Goal: Task Accomplishment & Management: Manage account settings

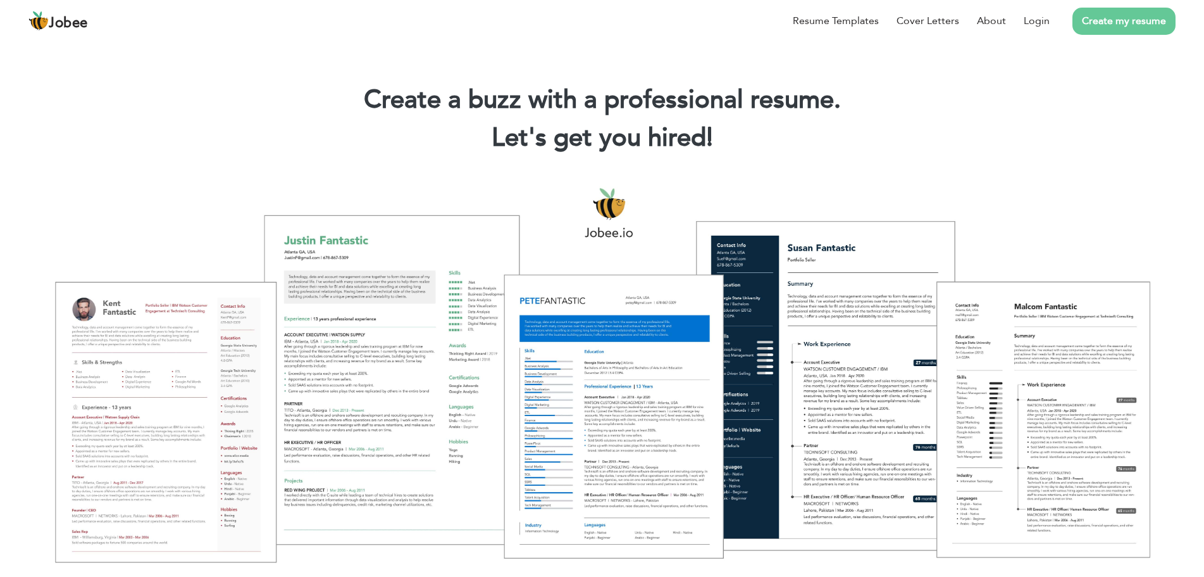
click at [1061, 20] on li "Create my resume" at bounding box center [1113, 20] width 126 height 33
click at [1045, 22] on link "Login" at bounding box center [1037, 20] width 26 height 15
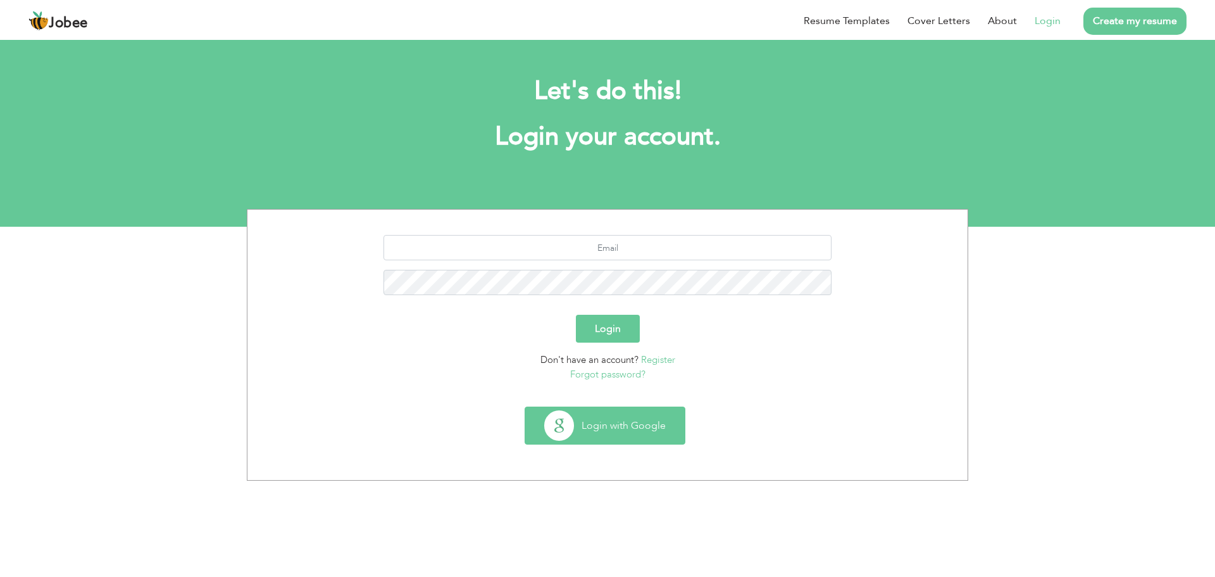
click at [627, 426] on button "Login with Google" at bounding box center [604, 425] width 159 height 37
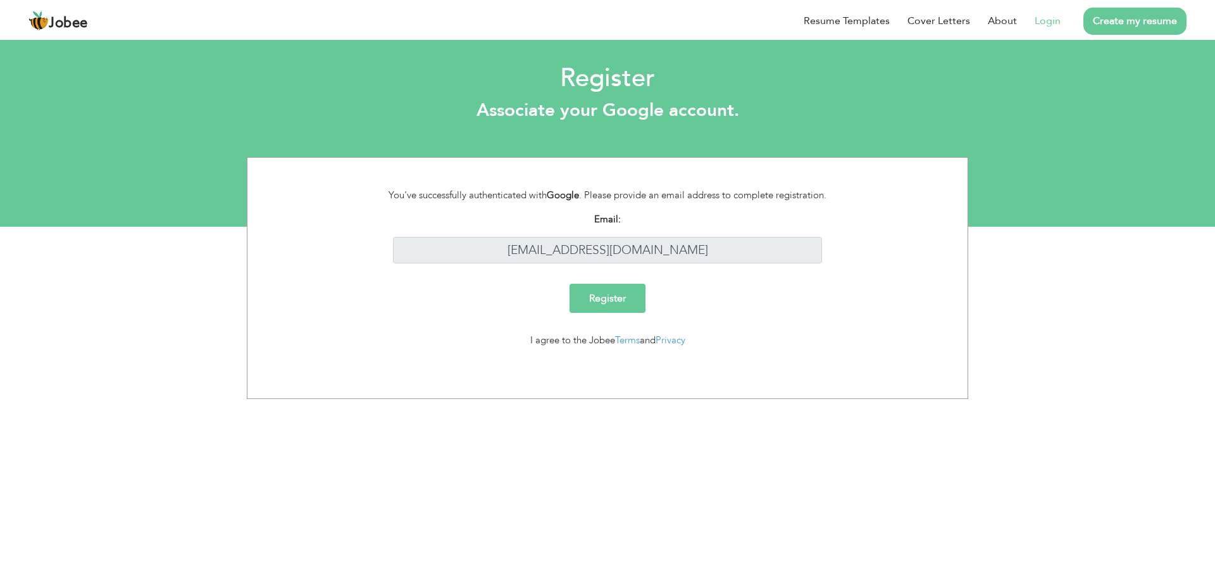
click at [623, 290] on input "Register" at bounding box center [608, 298] width 76 height 29
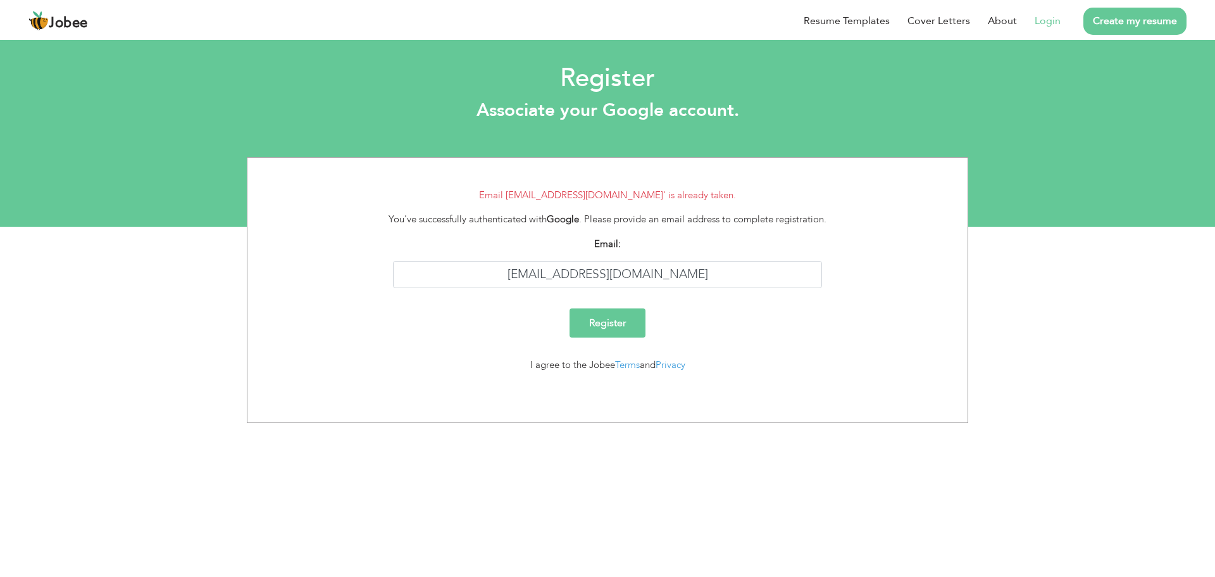
click at [1052, 24] on link "Login" at bounding box center [1048, 20] width 26 height 15
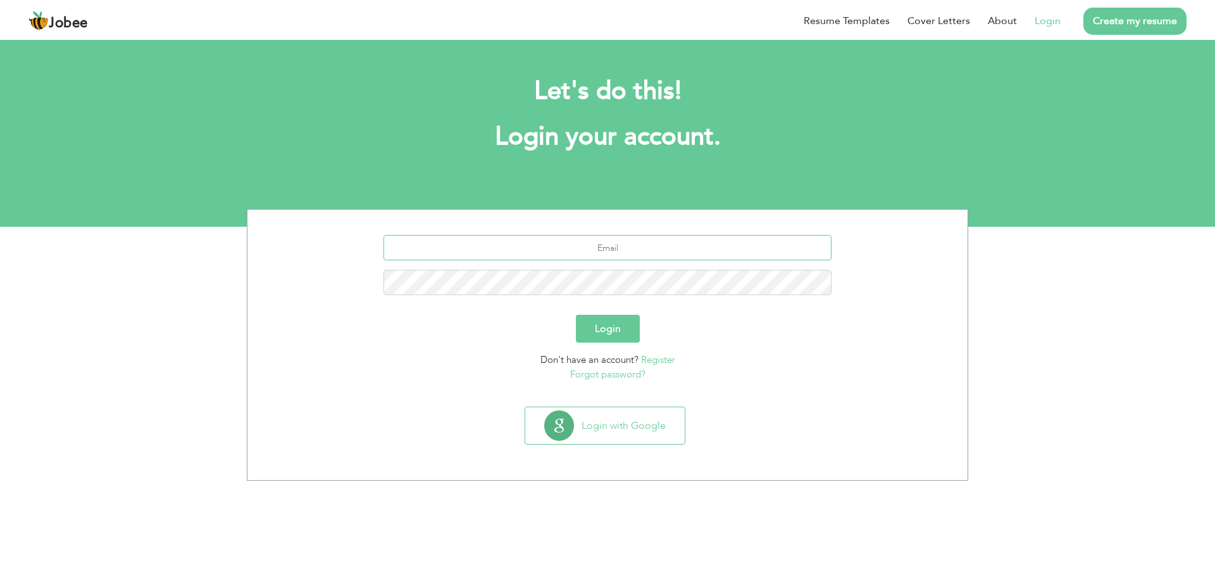
click at [638, 251] on input "text" at bounding box center [608, 247] width 449 height 25
click at [639, 416] on button "Login with Google" at bounding box center [604, 425] width 159 height 37
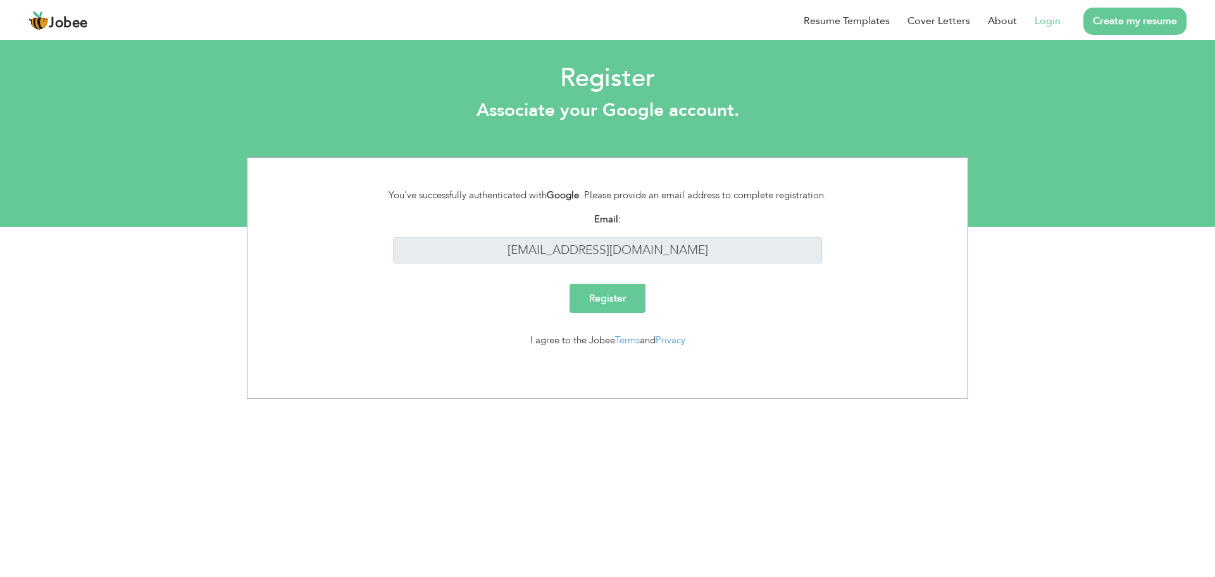
drag, startPoint x: 688, startPoint y: 256, endPoint x: 535, endPoint y: 240, distance: 153.3
click at [535, 240] on div "You've successfully authenticated with Google . Please provide an email address…" at bounding box center [607, 278] width 721 height 242
click at [540, 203] on div "You've successfully authenticated with Google . Please provide an email address…" at bounding box center [608, 195] width 468 height 15
drag, startPoint x: 540, startPoint y: 252, endPoint x: 683, endPoint y: 246, distance: 143.2
click at [683, 246] on div "You've successfully authenticated with Google . Please provide an email address…" at bounding box center [607, 278] width 721 height 242
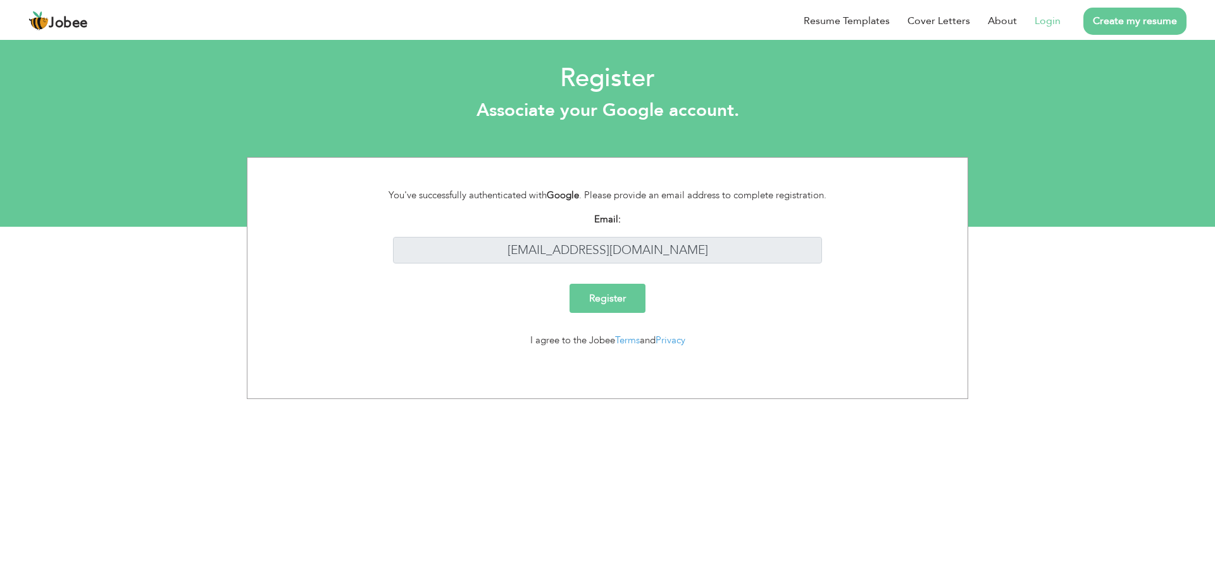
click at [683, 246] on div "You've successfully authenticated with Google . Please provide an email address…" at bounding box center [607, 278] width 721 height 242
click at [677, 203] on div "You've successfully authenticated with Google . Please provide an email address…" at bounding box center [608, 195] width 468 height 15
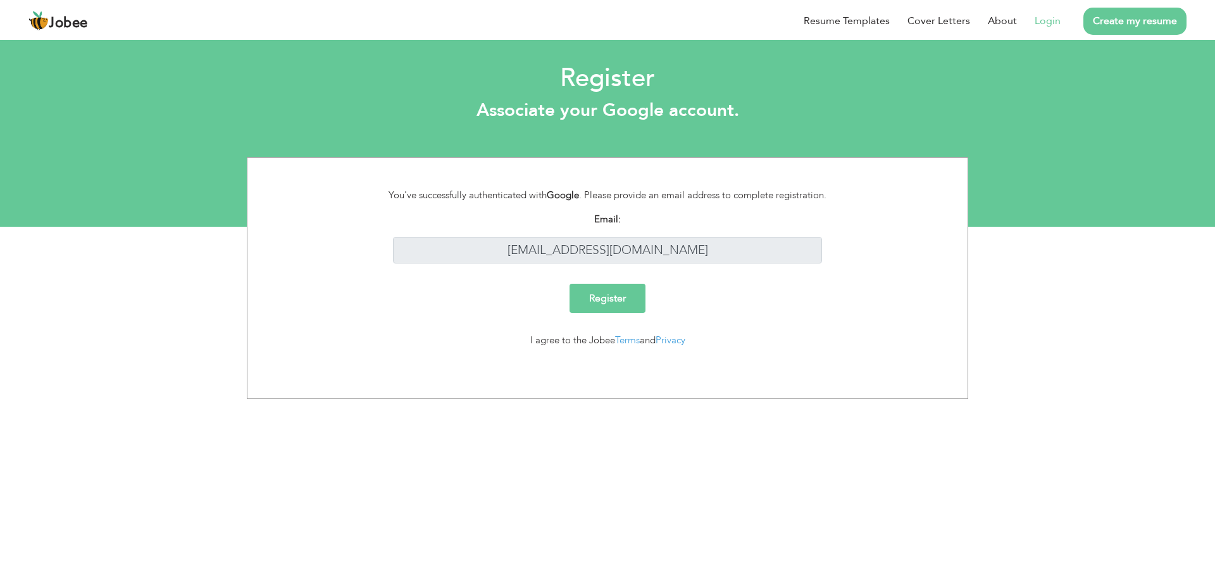
click at [602, 225] on strong "Email:" at bounding box center [607, 219] width 27 height 13
click at [608, 263] on div "Email: farhanakram670@gmail.com" at bounding box center [608, 237] width 468 height 51
click at [608, 264] on input "farhanakram670@gmail.com" at bounding box center [608, 250] width 430 height 27
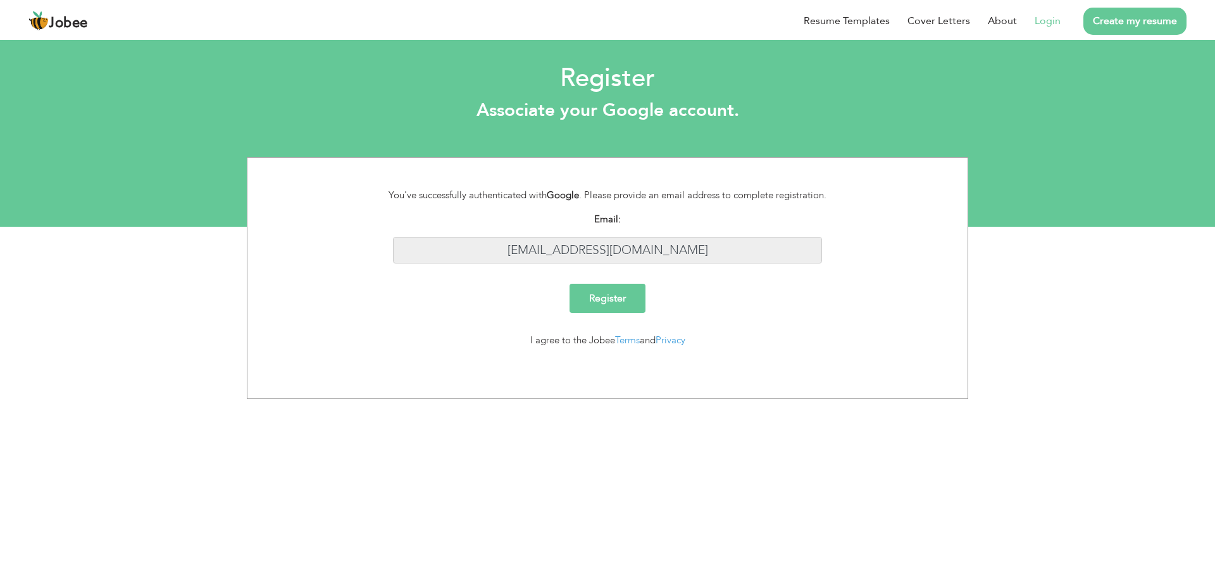
click at [608, 264] on input "farhanakram670@gmail.com" at bounding box center [608, 250] width 430 height 27
click at [611, 264] on input "farhanakram670@gmail.com" at bounding box center [608, 250] width 430 height 27
click at [1049, 26] on link "Login" at bounding box center [1048, 20] width 26 height 15
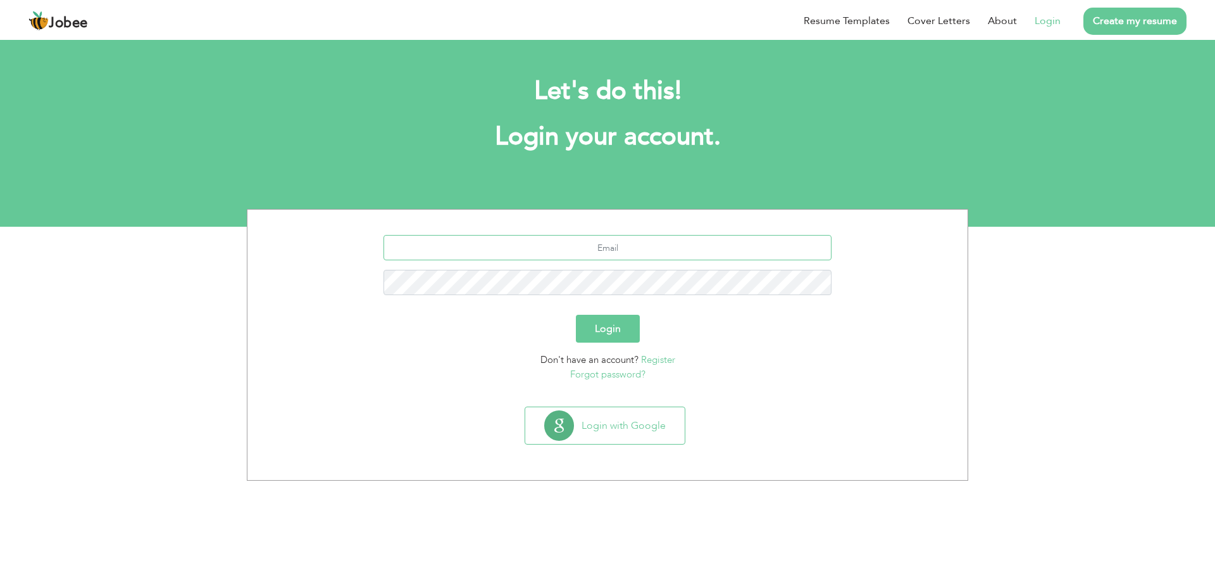
click at [632, 256] on input "text" at bounding box center [608, 247] width 449 height 25
click at [621, 371] on link "Forgot password?" at bounding box center [607, 374] width 75 height 13
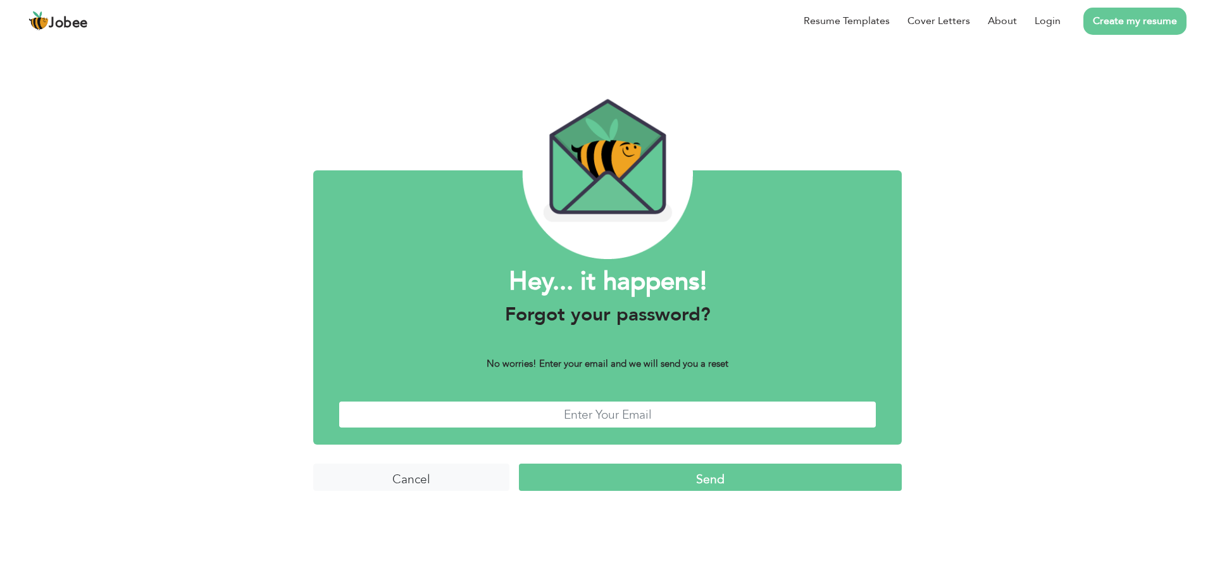
click at [570, 408] on input "text" at bounding box center [608, 414] width 538 height 27
type input "[EMAIL_ADDRESS][DOMAIN_NAME]"
click at [713, 476] on input "Send" at bounding box center [710, 476] width 383 height 27
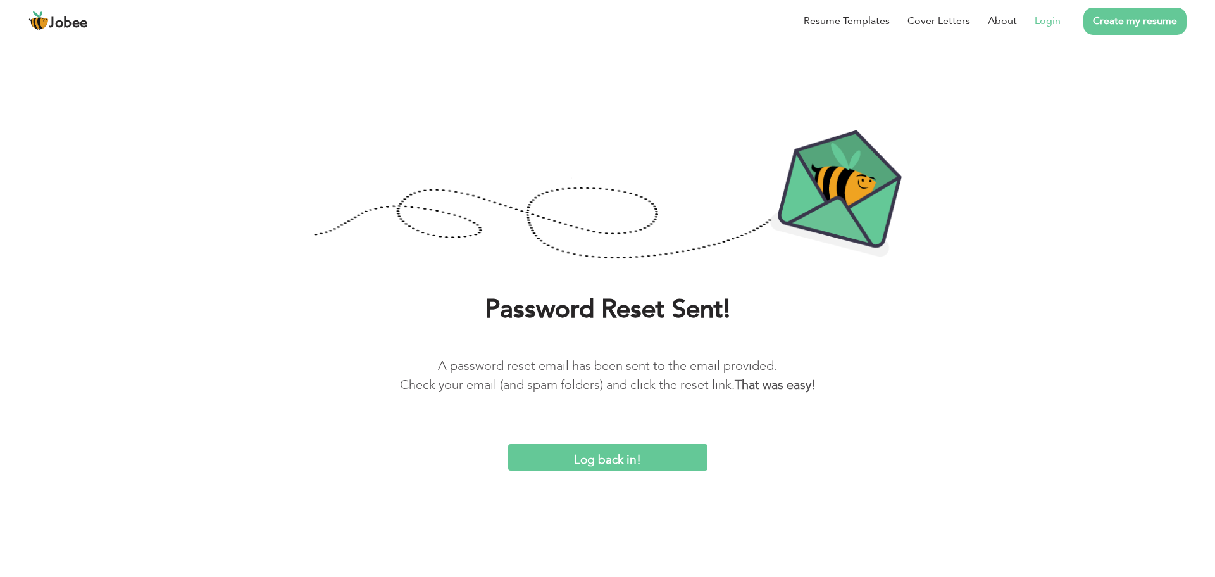
click at [1048, 26] on link "Login" at bounding box center [1048, 20] width 26 height 15
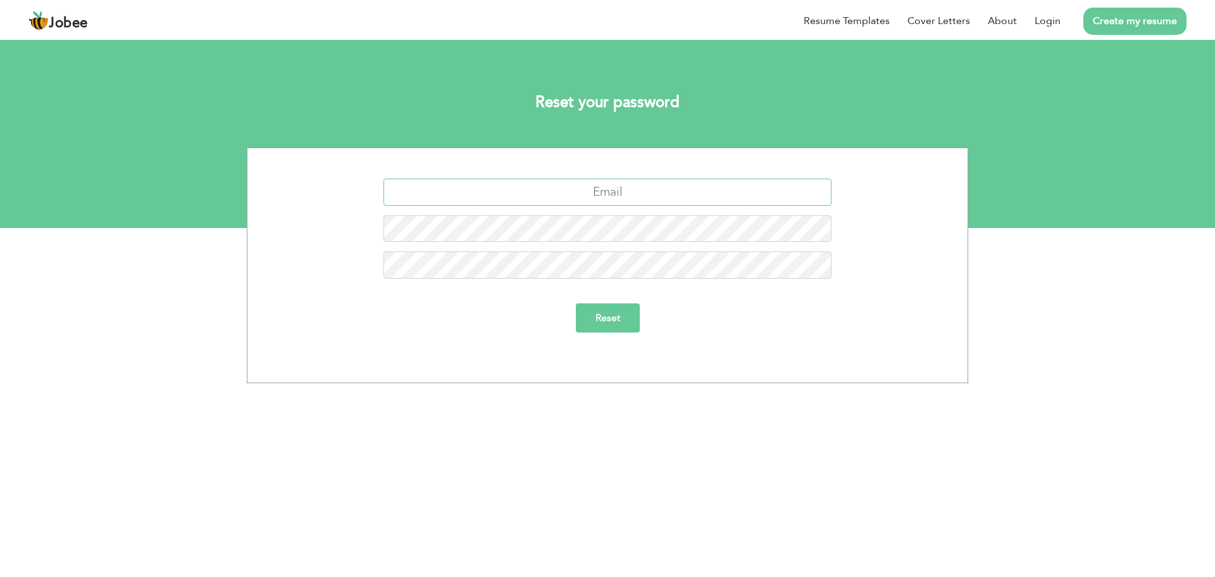
click at [618, 192] on input "text" at bounding box center [608, 191] width 449 height 27
type input "[EMAIL_ADDRESS][DOMAIN_NAME]"
click at [607, 315] on input "Reset" at bounding box center [608, 317] width 64 height 29
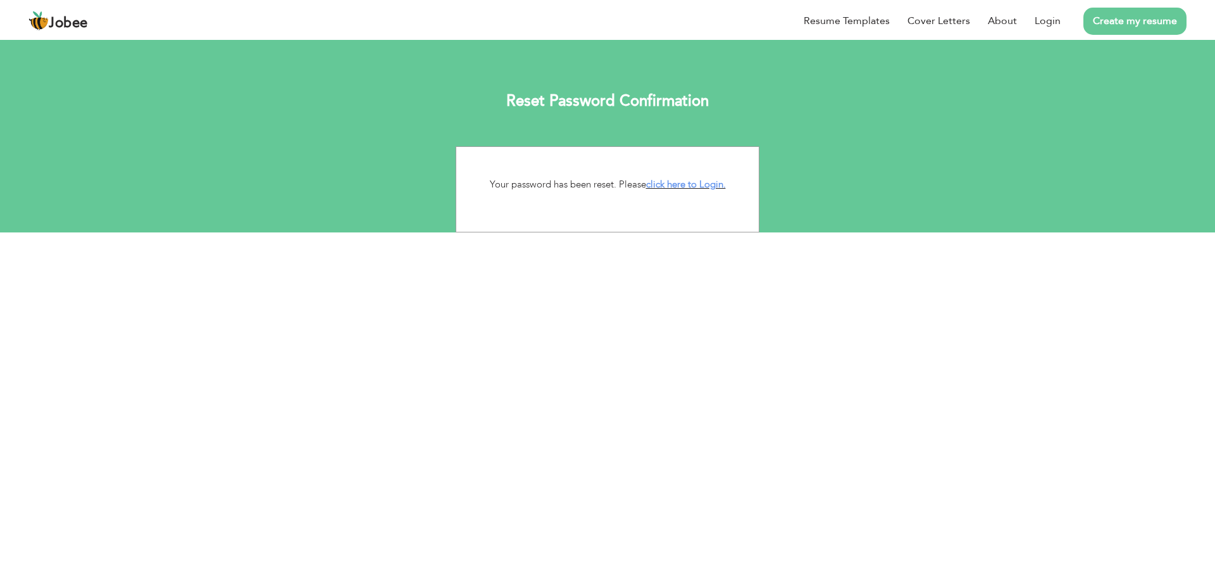
click at [700, 177] on p "Your password has been reset. Please click here to Login." at bounding box center [608, 184] width 284 height 15
click at [707, 183] on link "click here to Login." at bounding box center [686, 184] width 80 height 13
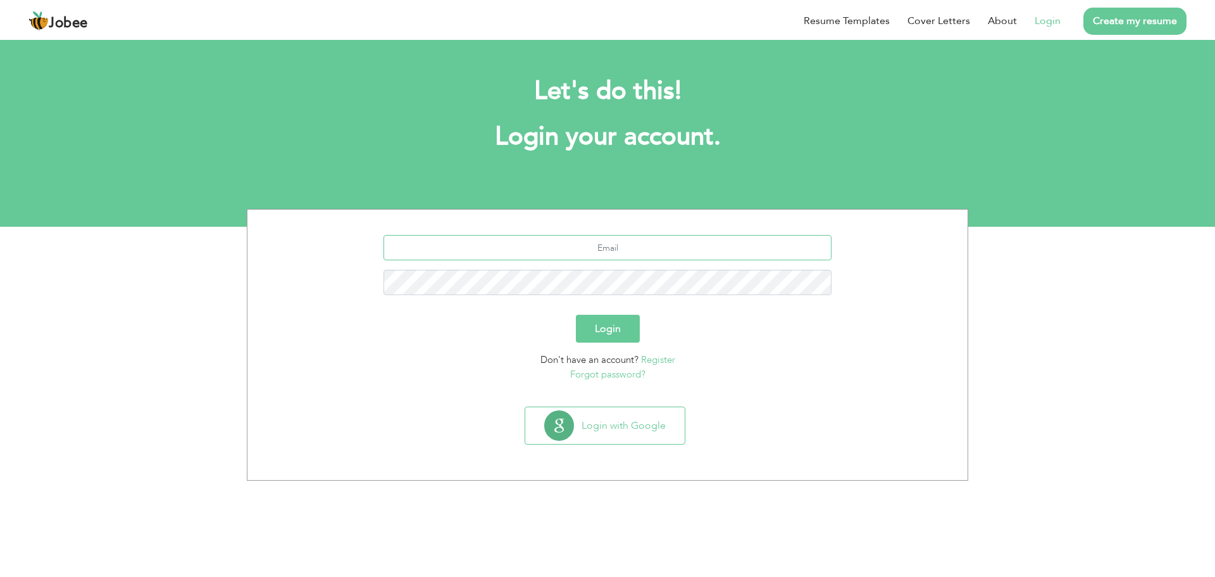
click at [613, 258] on input "text" at bounding box center [608, 247] width 449 height 25
click at [630, 258] on input "text" at bounding box center [608, 247] width 449 height 25
click at [615, 249] on input "text" at bounding box center [608, 247] width 449 height 25
type input "far"
click at [612, 256] on input "text" at bounding box center [608, 247] width 449 height 25
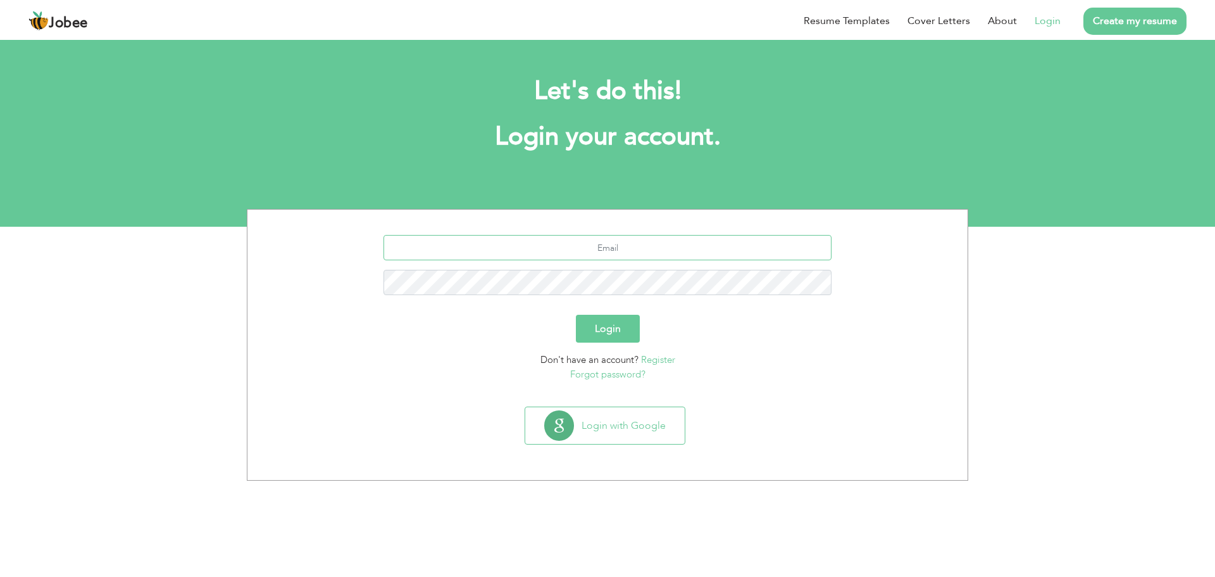
click at [612, 256] on input "text" at bounding box center [608, 247] width 449 height 25
type input "farhanakram670@gmail.com"
click at [576, 315] on button "Login" at bounding box center [608, 329] width 64 height 28
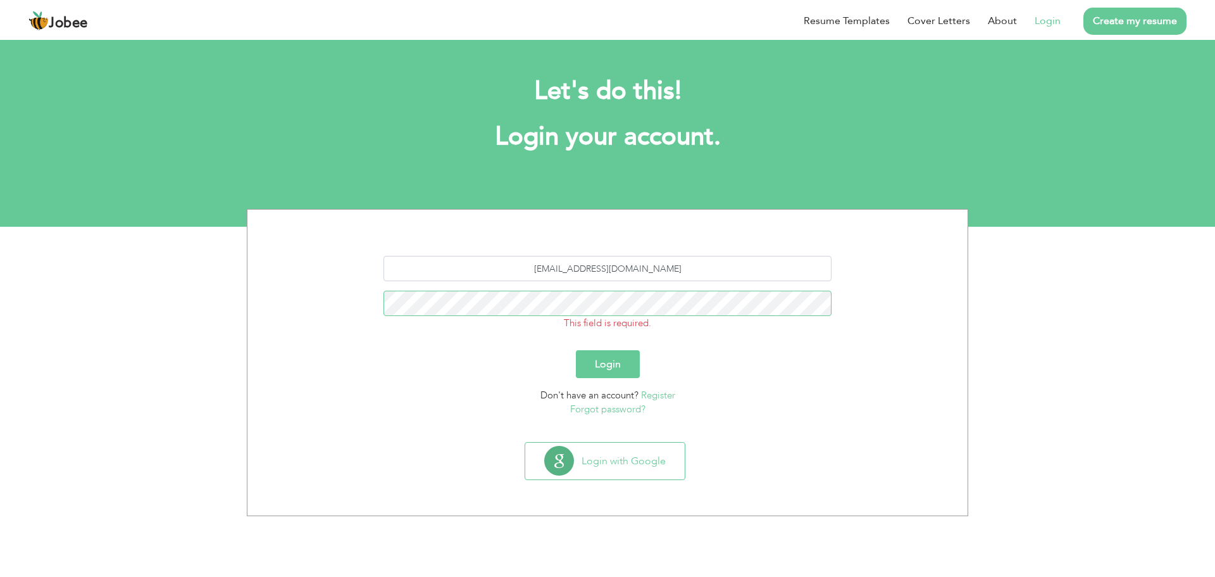
click at [576, 350] on button "Login" at bounding box center [608, 364] width 64 height 28
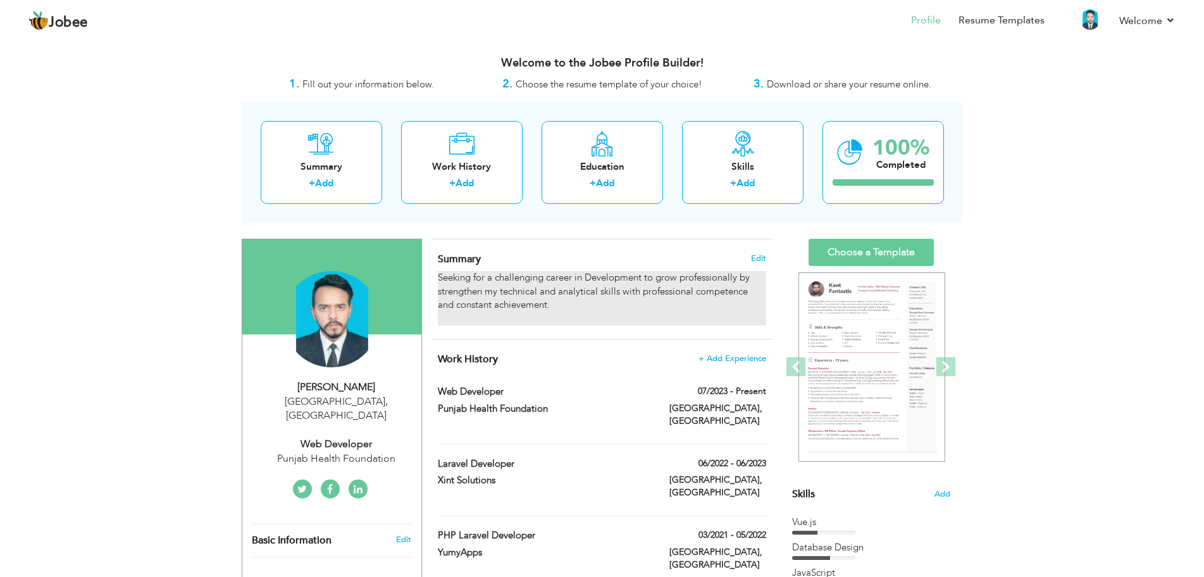
click at [551, 292] on div "Seeking for a challenging career in Development to grow professionally by stren…" at bounding box center [602, 298] width 328 height 54
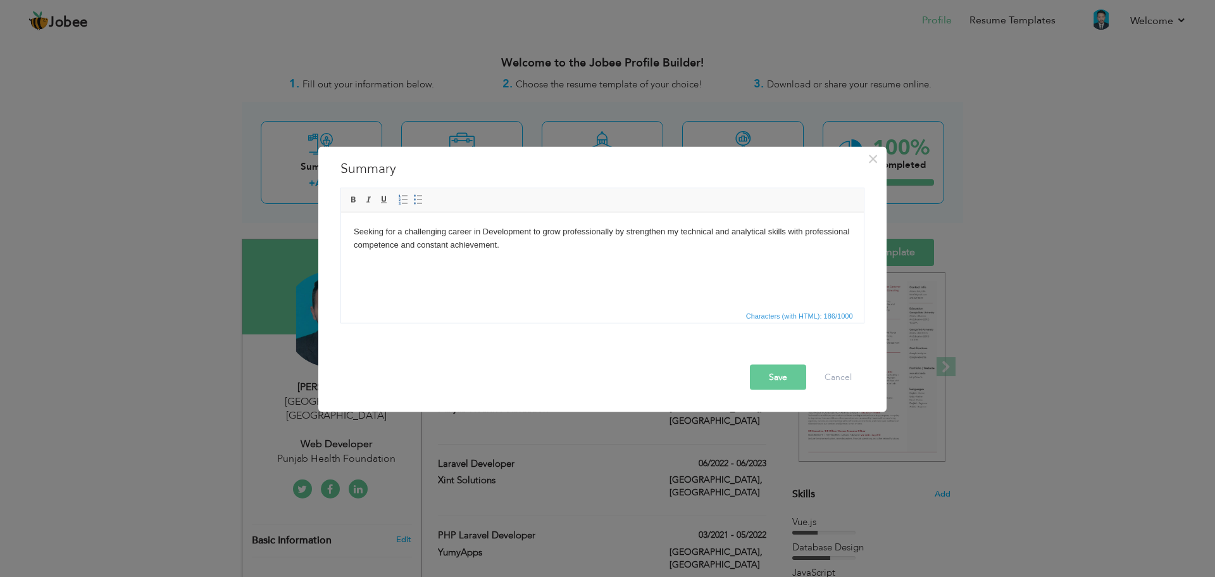
click at [549, 273] on html "Seeking for a challenging career in Development to grow professionally by stren…" at bounding box center [601, 244] width 523 height 65
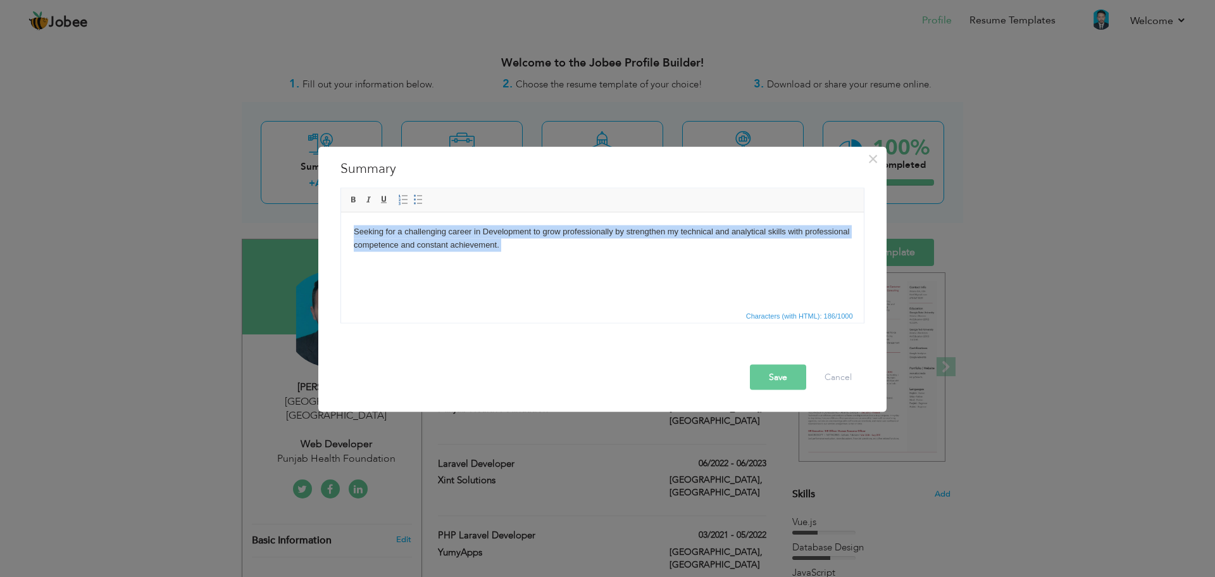
copy body "Seeking for a challenging career in Development to grow professionally by stren…"
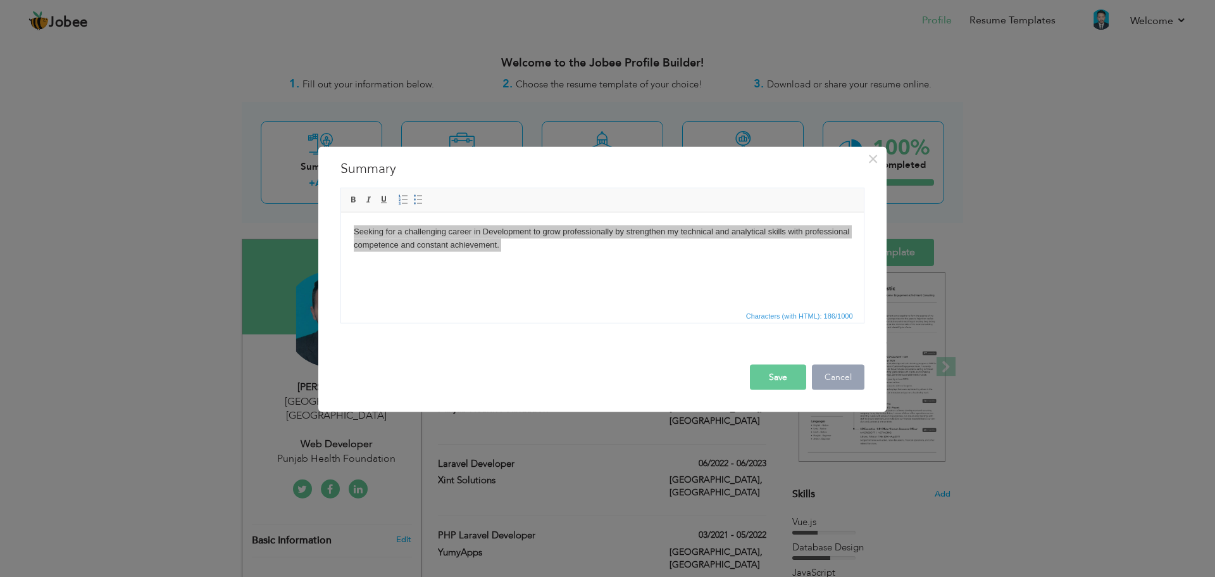
click at [830, 377] on button "Cancel" at bounding box center [838, 376] width 53 height 25
